Goal: Obtain resource: Obtain resource

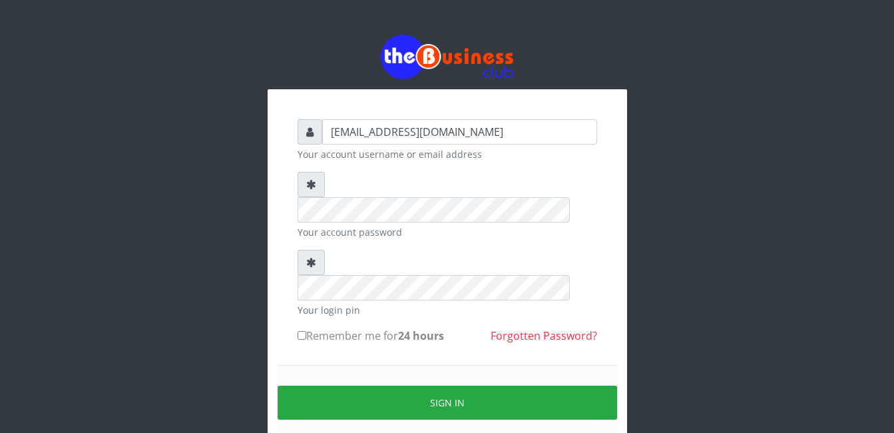
click at [298, 331] on input "Remember me for 24 hours" at bounding box center [302, 335] width 9 height 9
checkbox input "true"
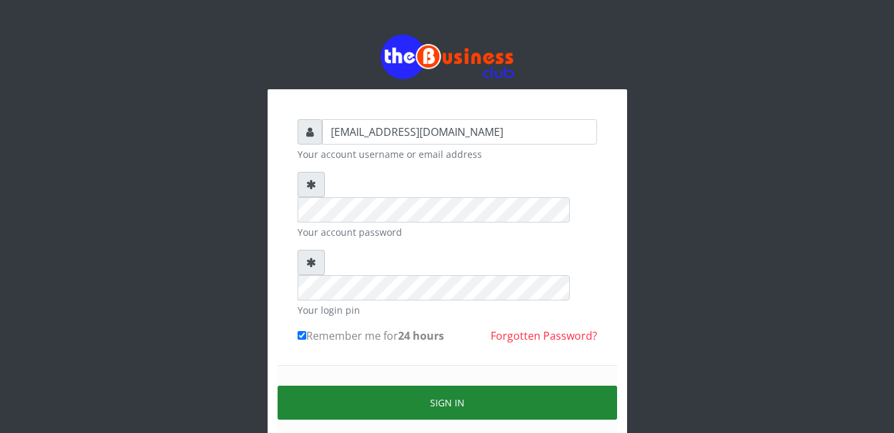
click at [454, 385] on button "Sign in" at bounding box center [448, 402] width 340 height 34
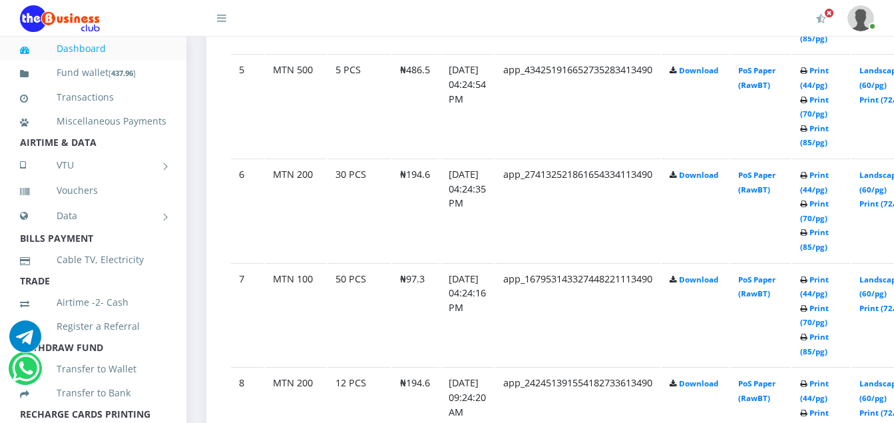
scroll to position [1225, 0]
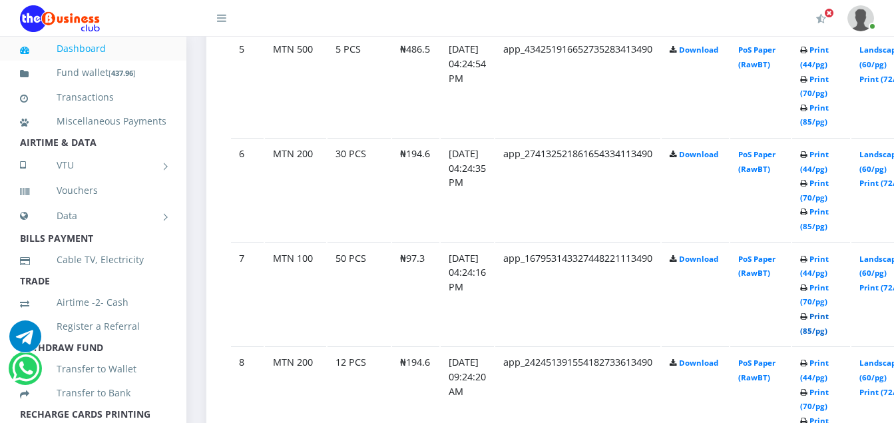
click at [828, 334] on link "Print (85/pg)" at bounding box center [814, 323] width 29 height 25
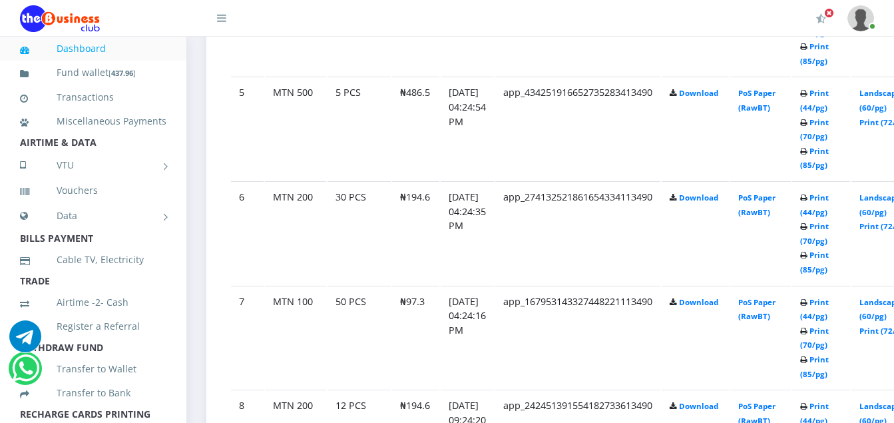
scroll to position [1225, 0]
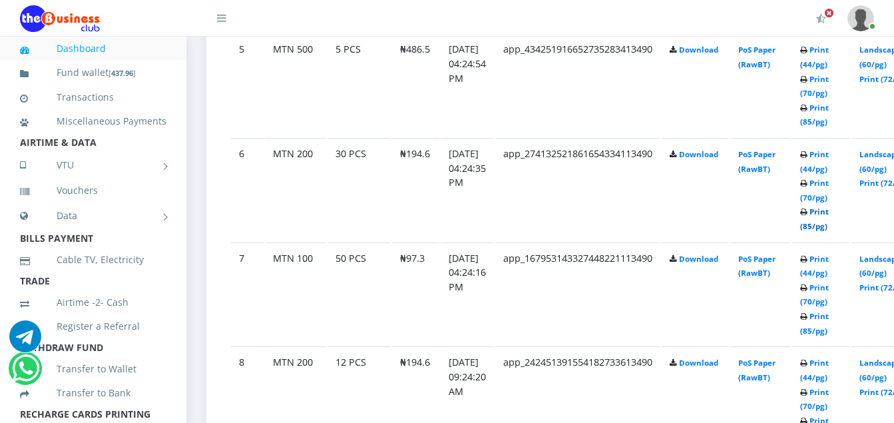
click at [829, 226] on link "Print (85/pg)" at bounding box center [814, 218] width 29 height 25
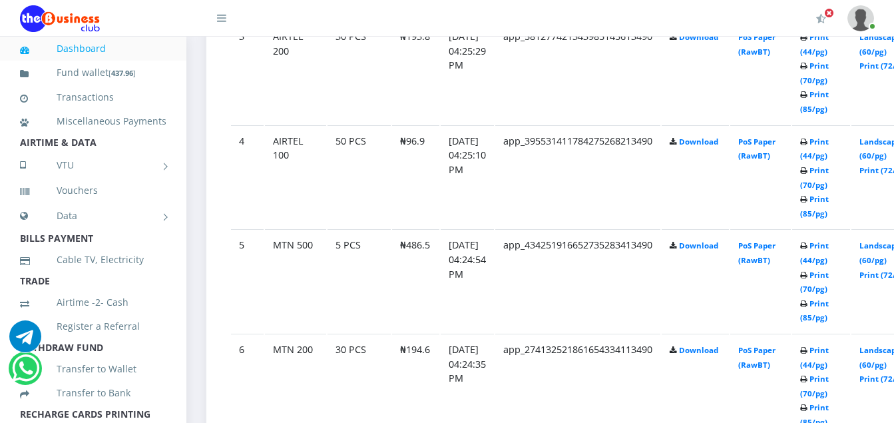
scroll to position [1022, 0]
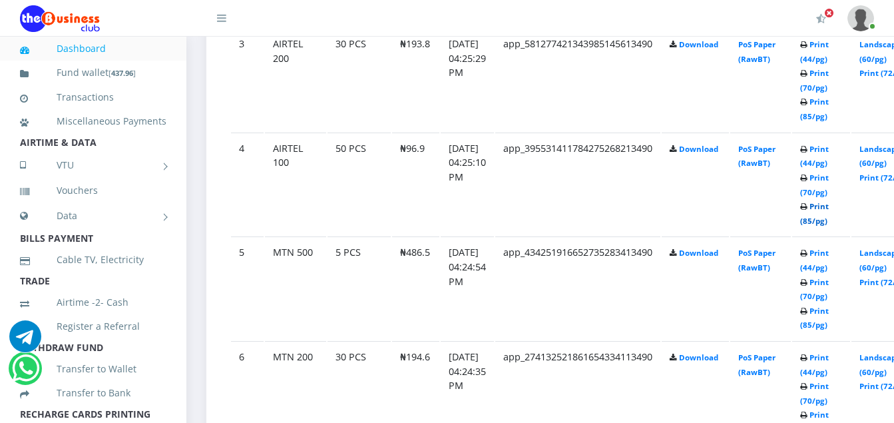
click at [829, 220] on link "Print (85/pg)" at bounding box center [814, 213] width 29 height 25
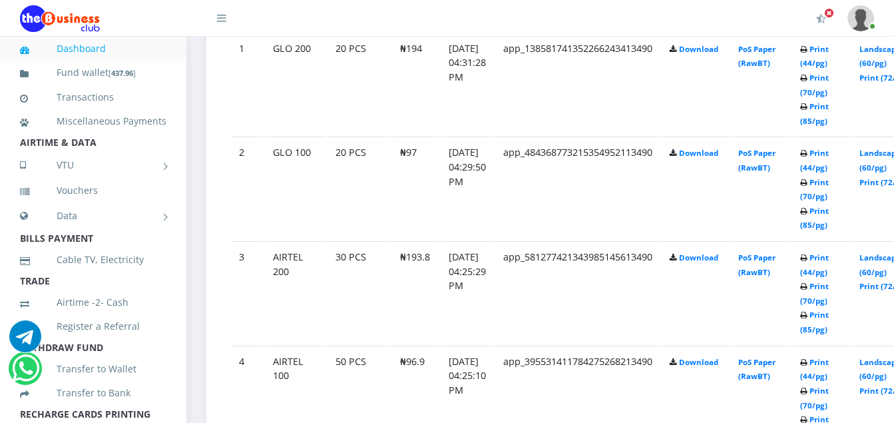
scroll to position [826, 0]
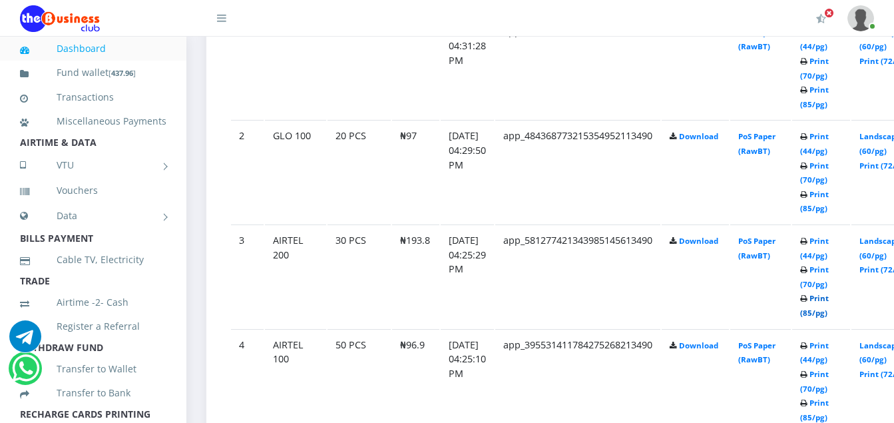
click at [829, 315] on link "Print (85/pg)" at bounding box center [814, 305] width 29 height 25
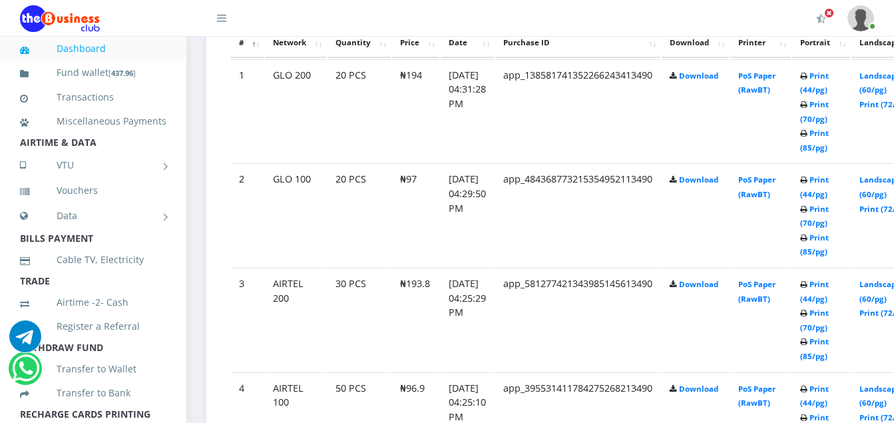
scroll to position [826, 0]
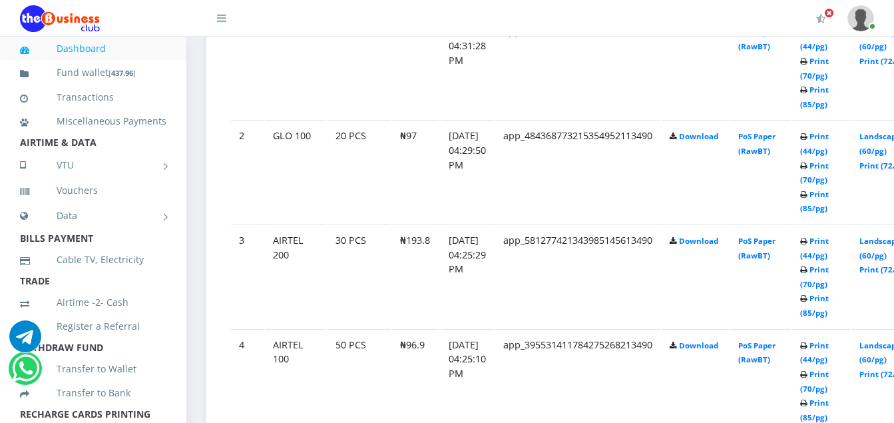
click at [830, 204] on td "Print (44/pg) Print (70/pg) Print (85/pg)" at bounding box center [821, 171] width 58 height 103
click at [829, 209] on link "Print (85/pg)" at bounding box center [814, 201] width 29 height 25
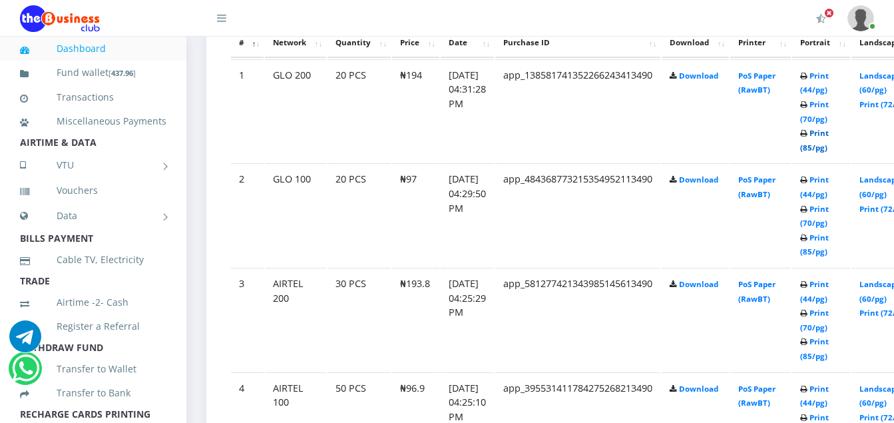
click at [829, 147] on link "Print (85/pg)" at bounding box center [814, 140] width 29 height 25
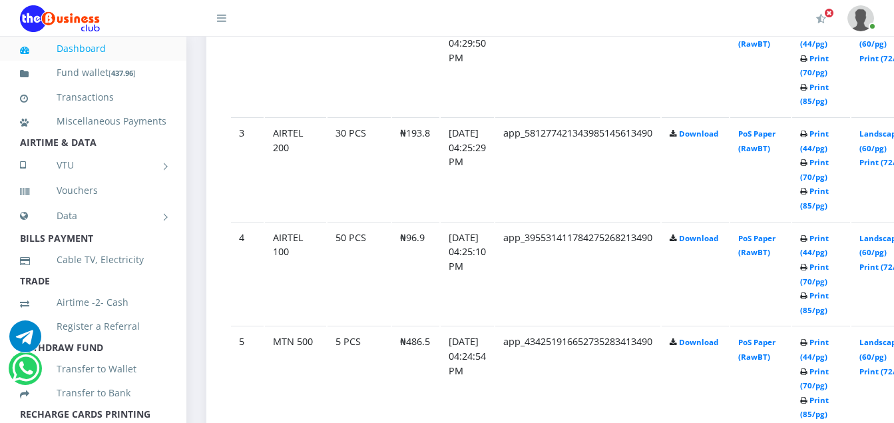
scroll to position [959, 0]
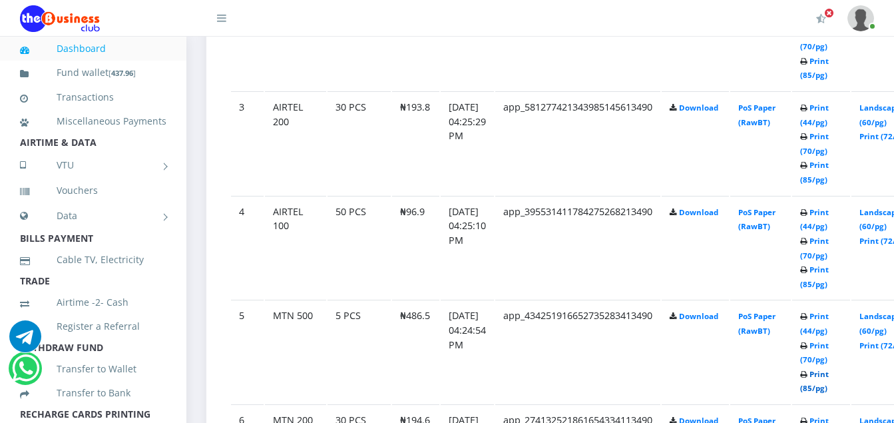
click at [829, 391] on link "Print (85/pg)" at bounding box center [814, 381] width 29 height 25
